Goal: Information Seeking & Learning: Learn about a topic

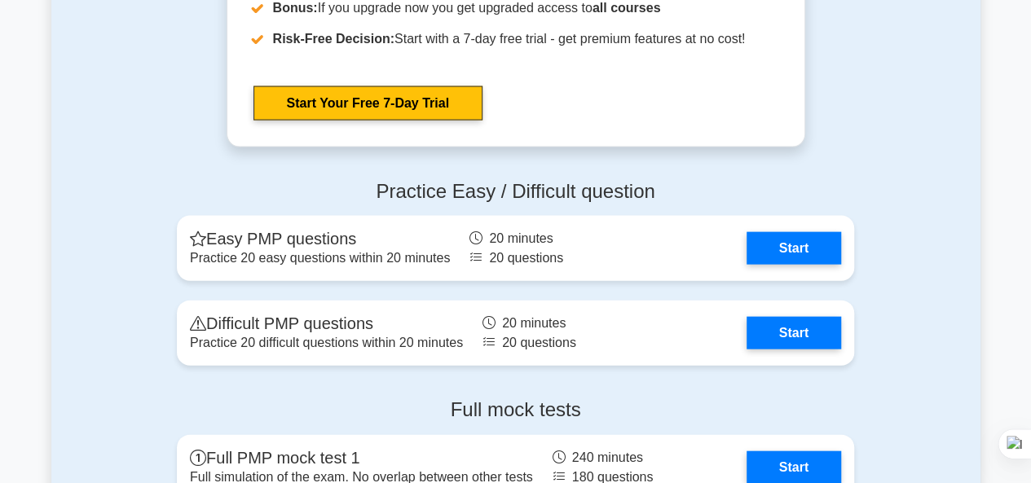
scroll to position [1656, 0]
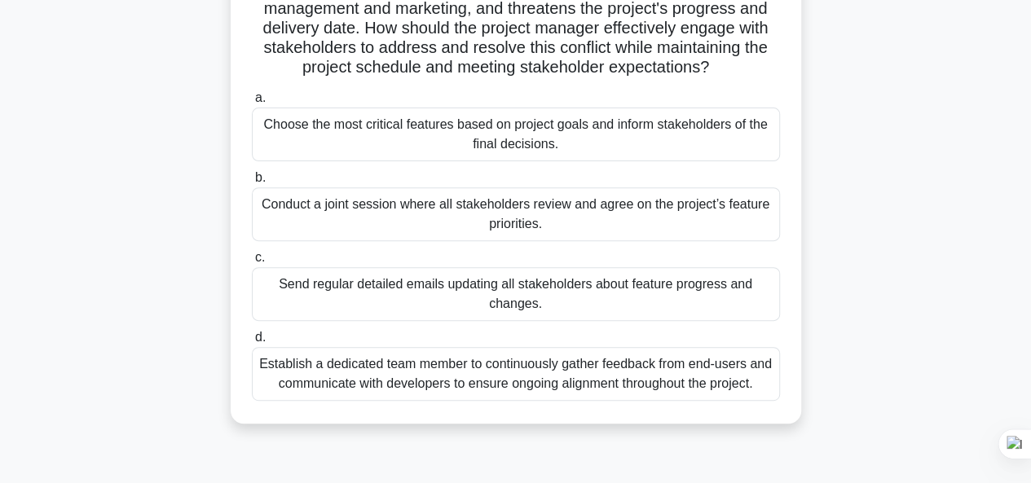
scroll to position [220, 0]
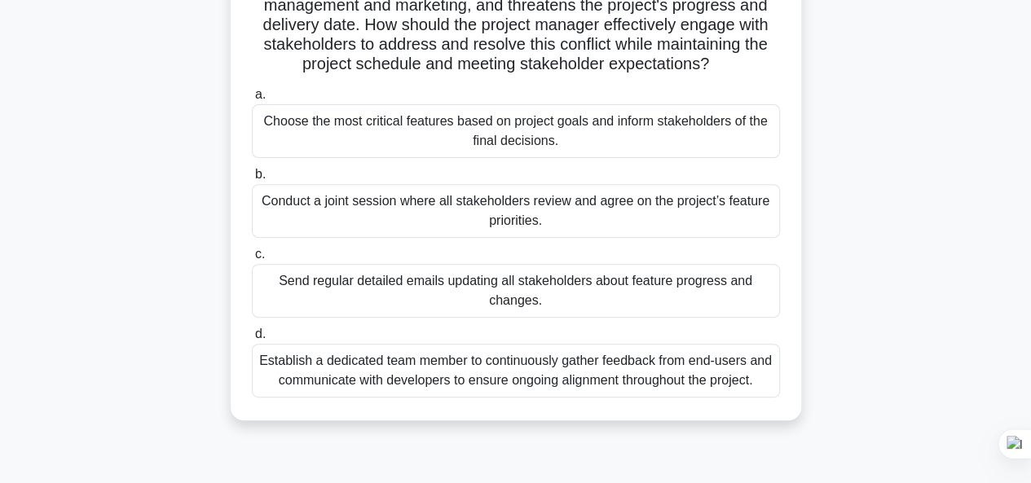
drag, startPoint x: 262, startPoint y: 100, endPoint x: 786, endPoint y: 404, distance: 605.2
click at [786, 404] on div "The project manager is overseeing the development of a new mobile application s…" at bounding box center [516, 146] width 558 height 536
copy div "The project manager is overseeing the development of a new mobile application s…"
